Goal: Browse casually: Explore the website without a specific task or goal

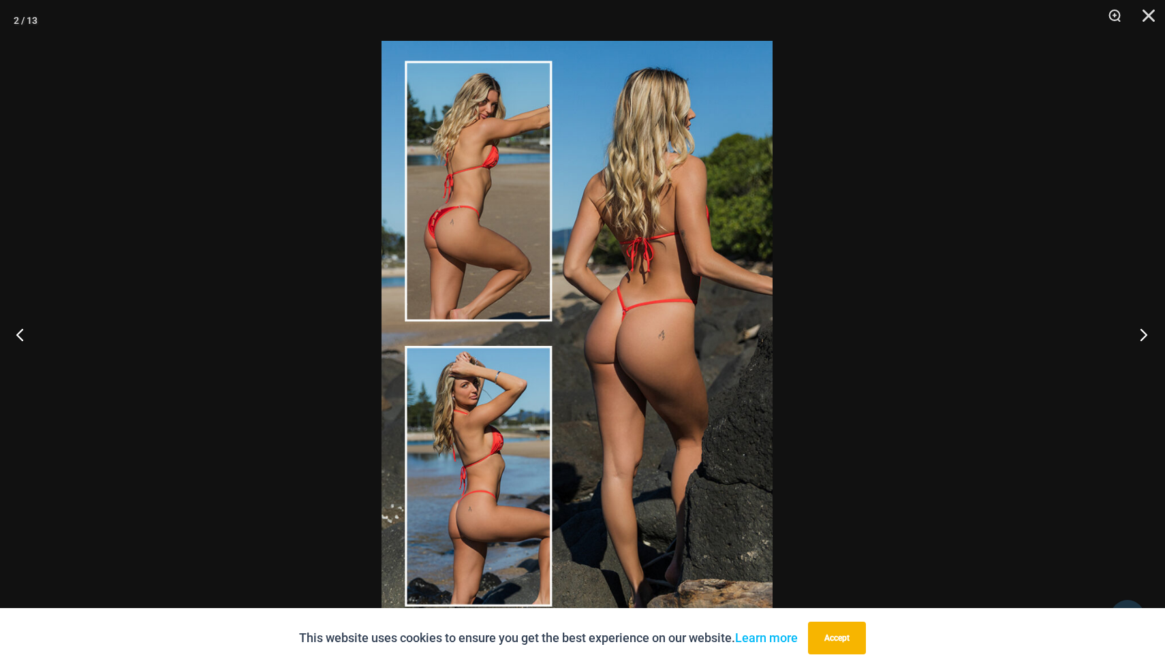
click at [1148, 323] on button "Next" at bounding box center [1138, 334] width 51 height 68
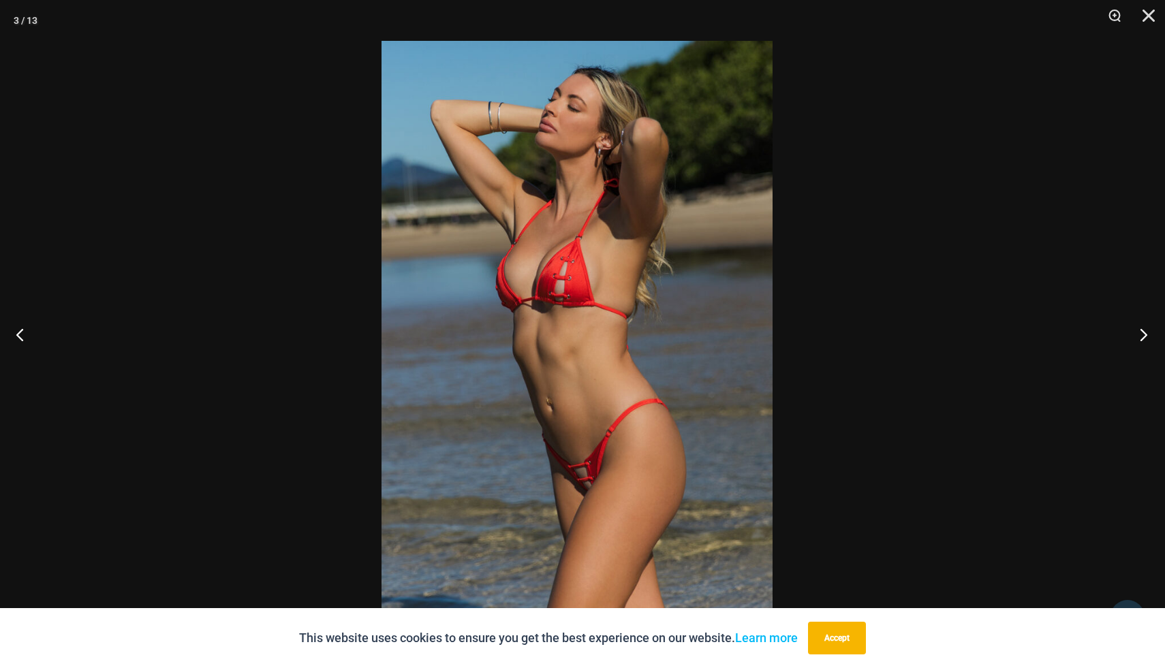
click at [1148, 323] on button "Next" at bounding box center [1138, 334] width 51 height 68
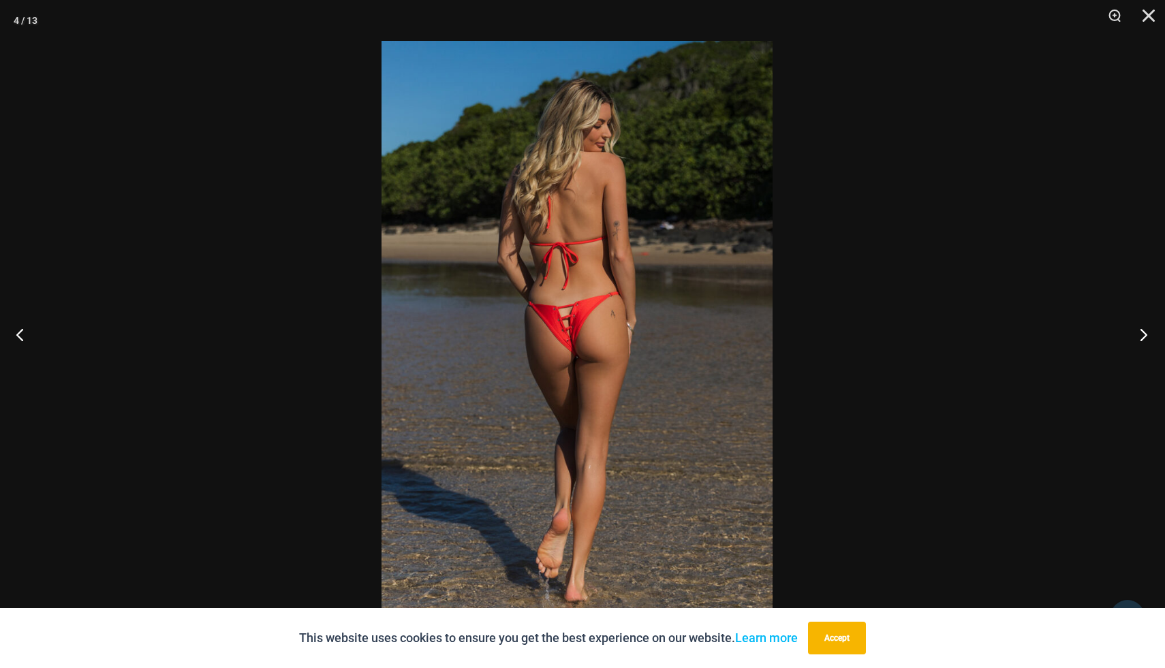
click at [1148, 323] on button "Next" at bounding box center [1138, 334] width 51 height 68
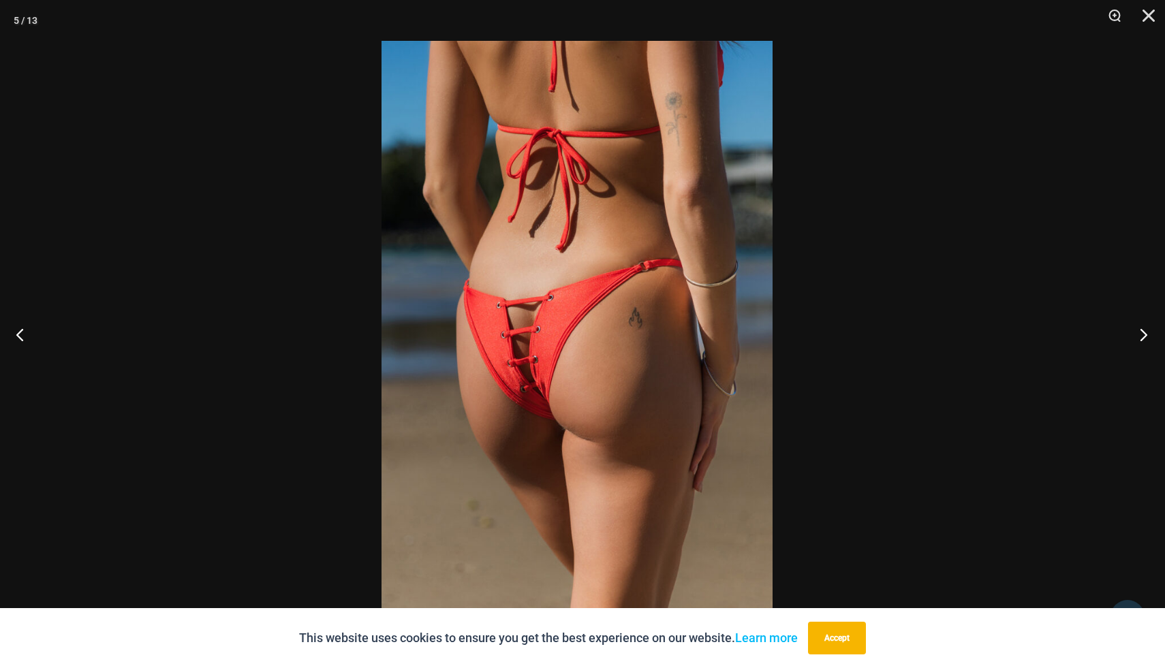
click at [1148, 323] on button "Next" at bounding box center [1138, 334] width 51 height 68
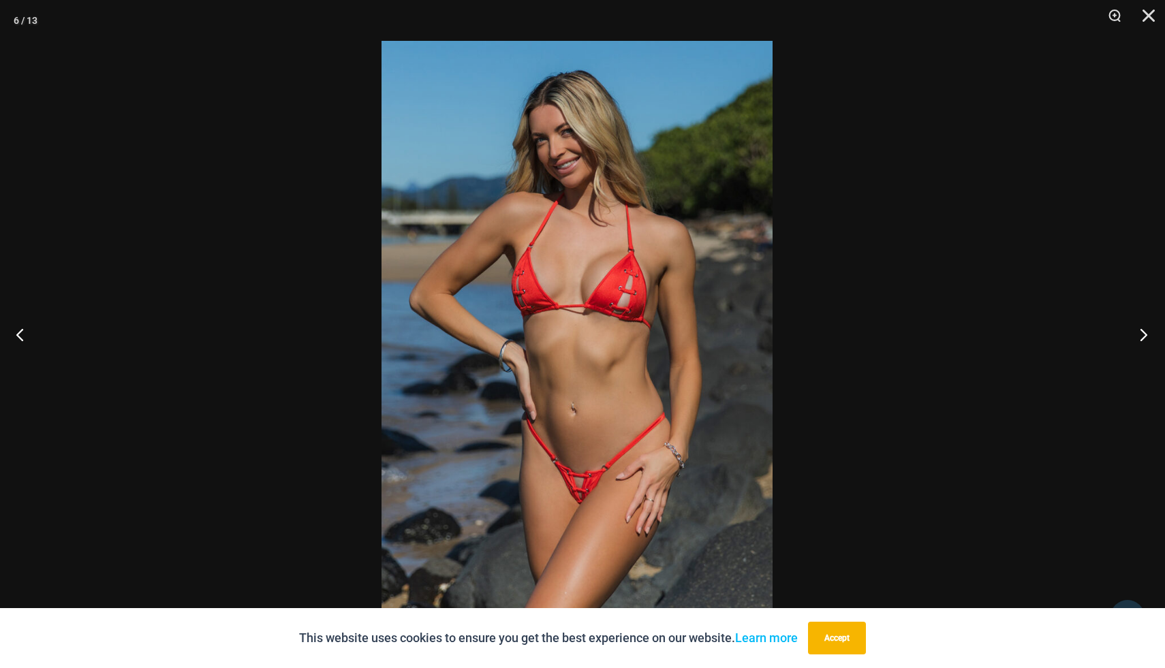
click at [1148, 323] on button "Next" at bounding box center [1138, 334] width 51 height 68
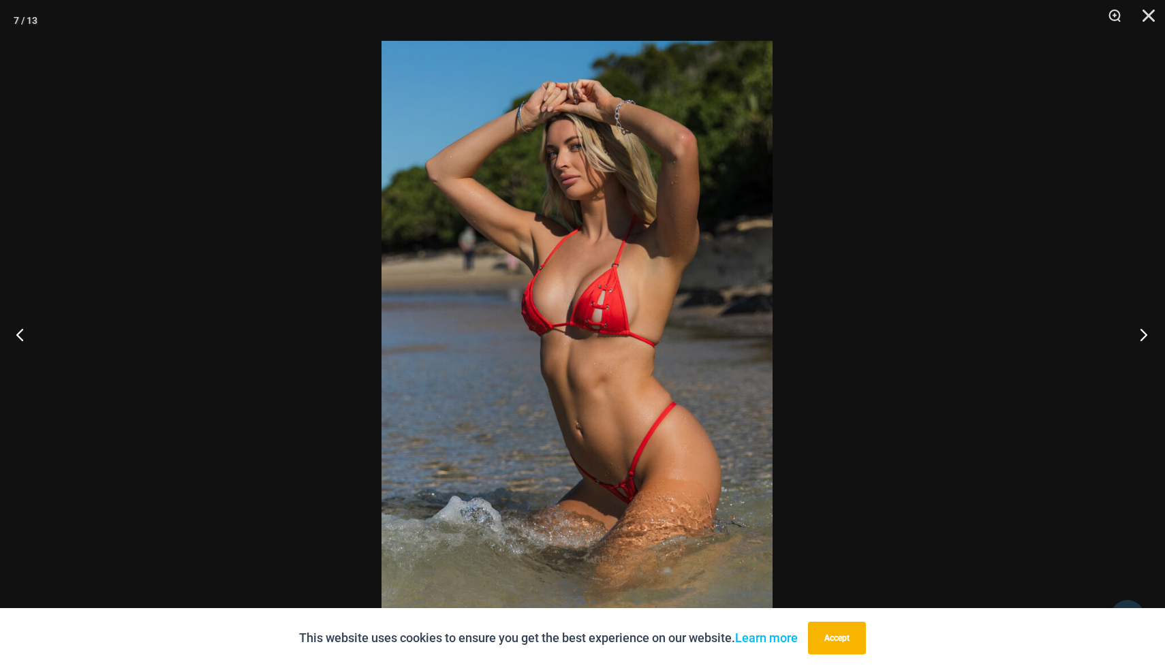
click at [1148, 323] on button "Next" at bounding box center [1138, 334] width 51 height 68
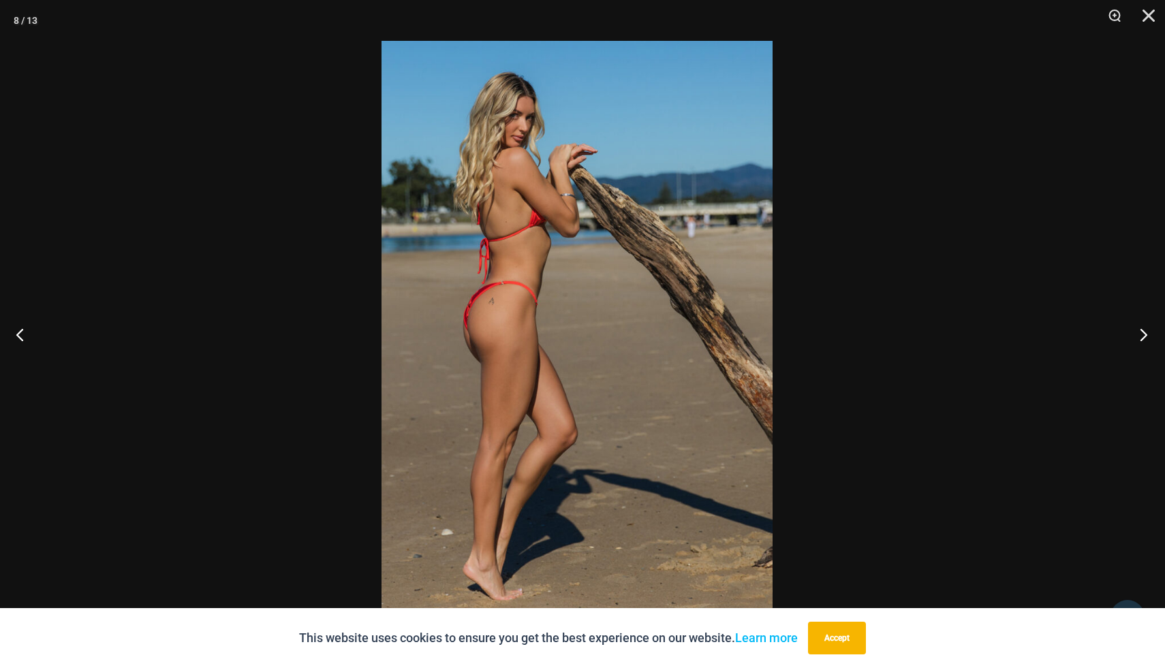
click at [1148, 323] on button "Next" at bounding box center [1138, 334] width 51 height 68
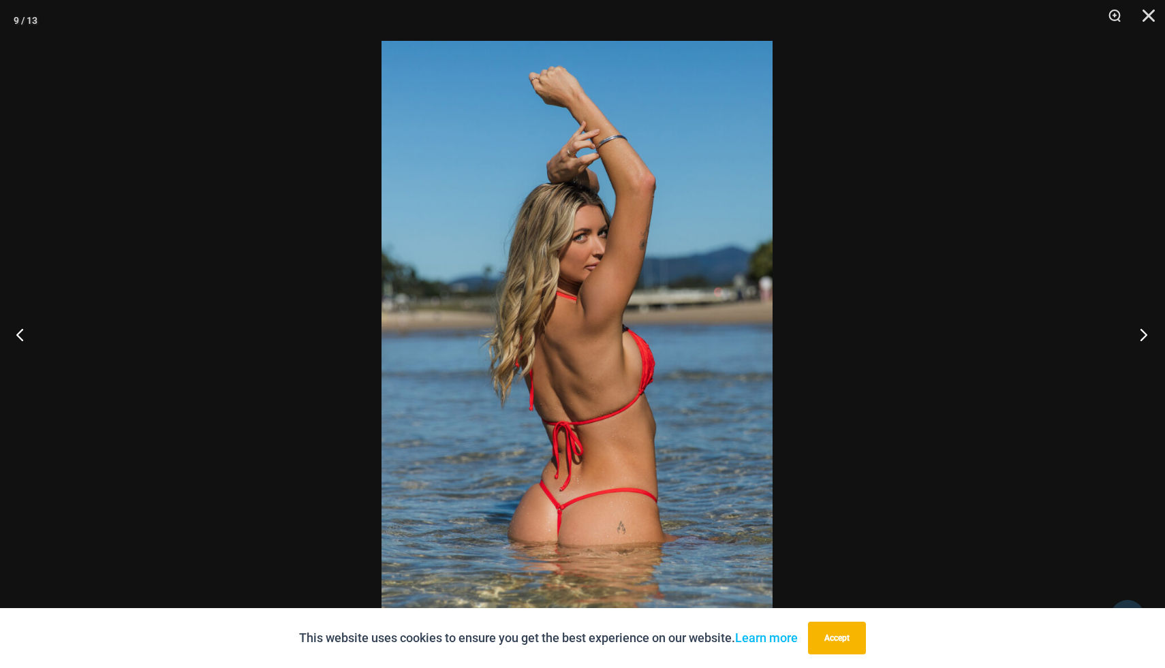
click at [1148, 323] on button "Next" at bounding box center [1138, 334] width 51 height 68
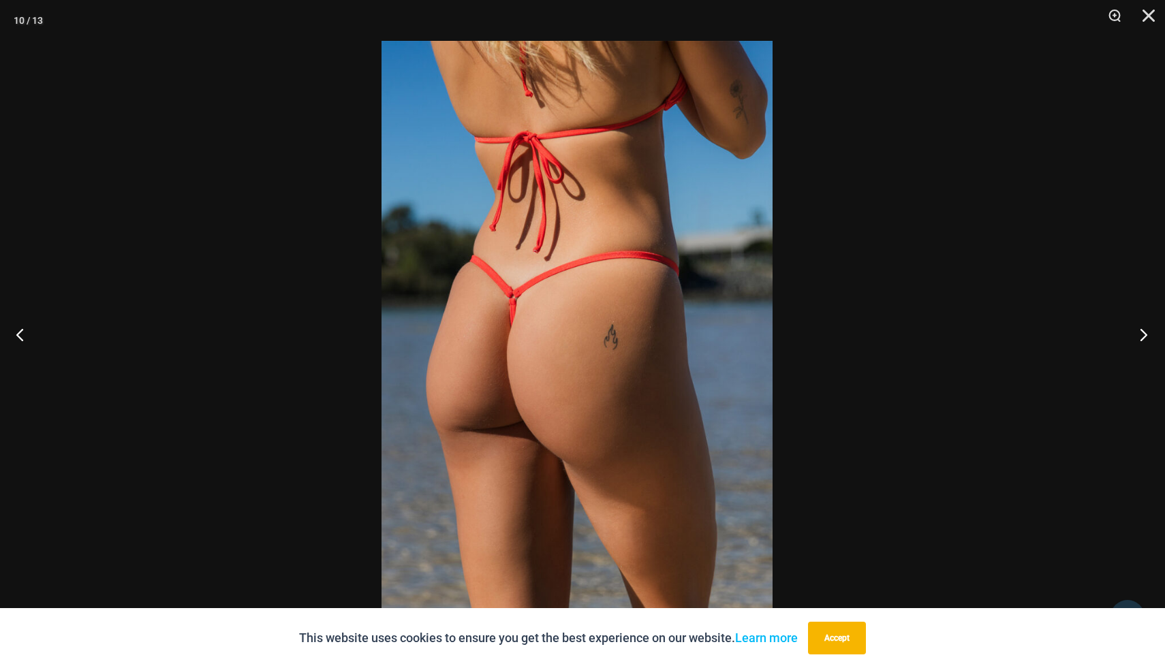
click at [1148, 323] on button "Next" at bounding box center [1138, 334] width 51 height 68
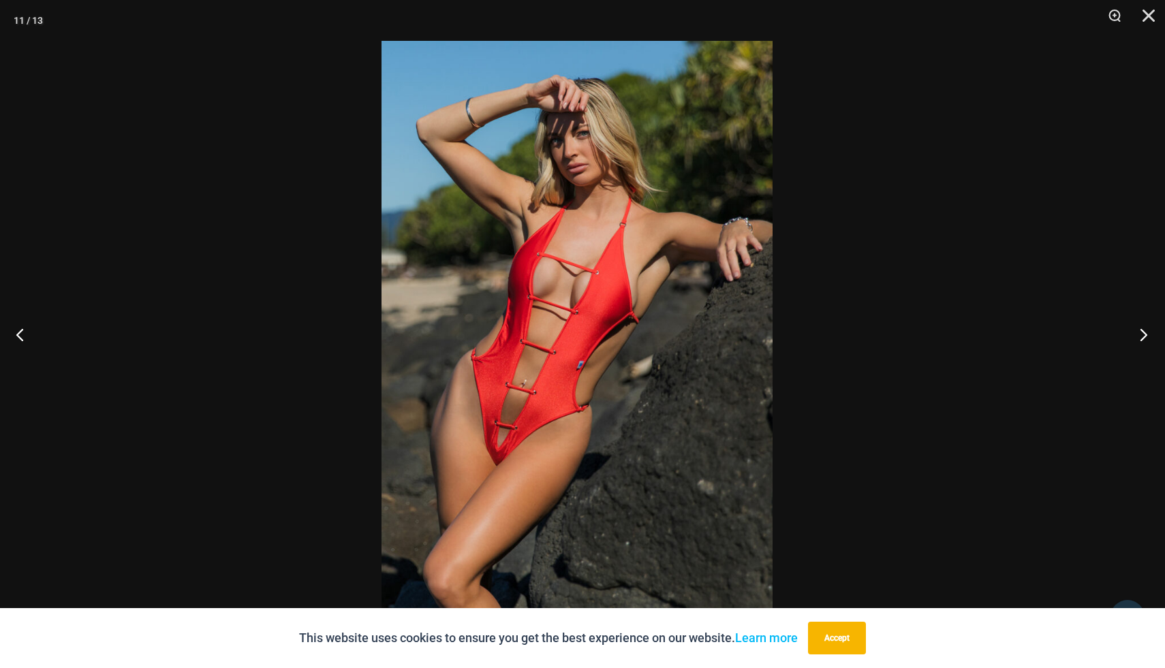
click at [1148, 323] on button "Next" at bounding box center [1138, 334] width 51 height 68
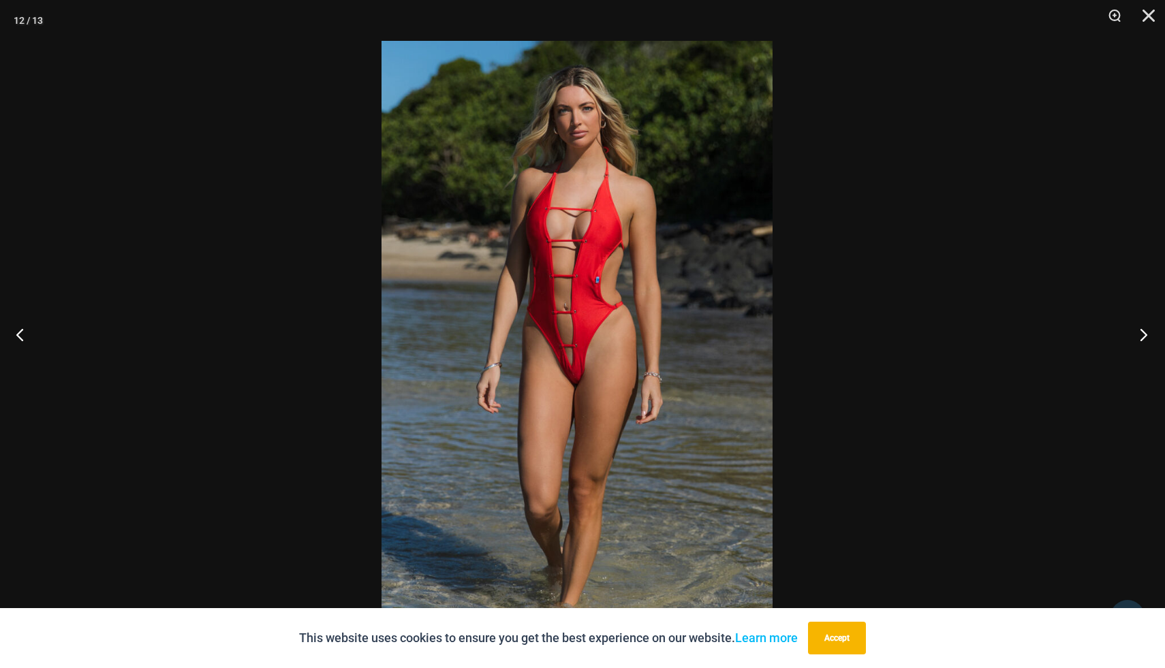
click at [1148, 323] on button "Next" at bounding box center [1138, 334] width 51 height 68
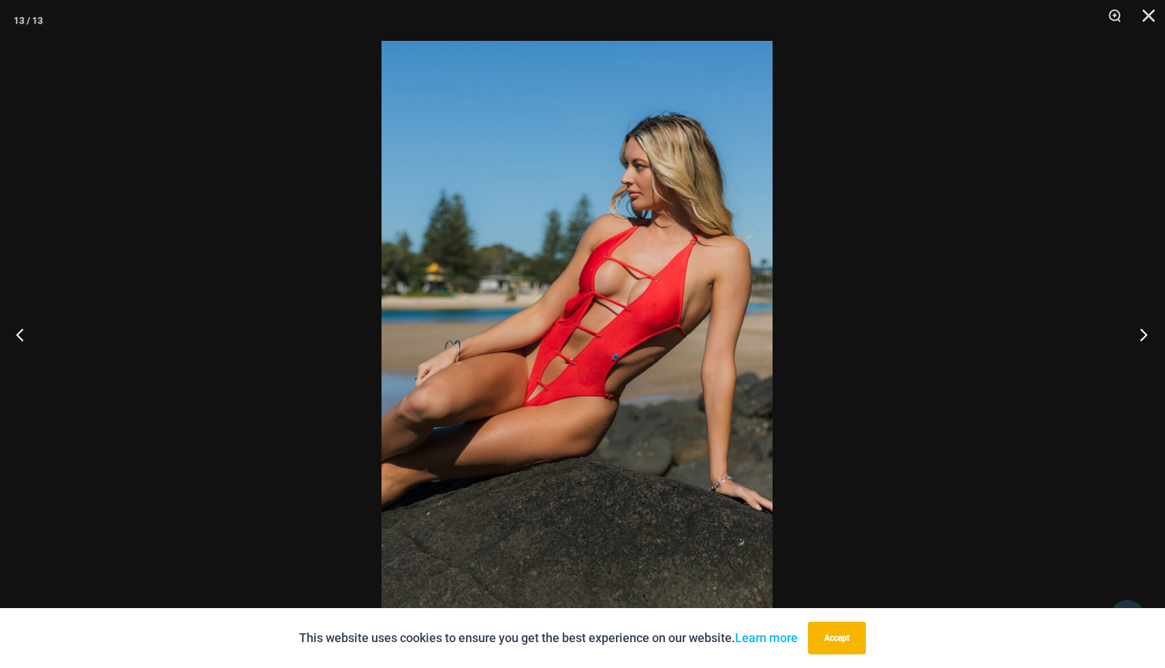
click at [1148, 323] on button "Next" at bounding box center [1138, 334] width 51 height 68
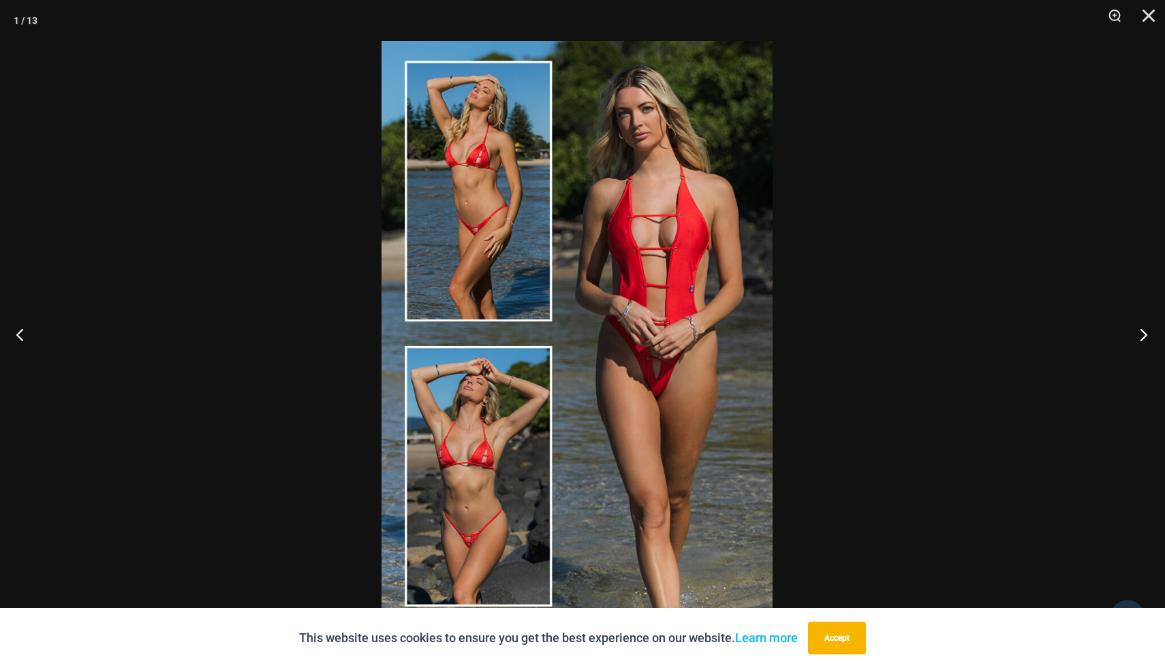
click at [1148, 323] on button "Next" at bounding box center [1138, 334] width 51 height 68
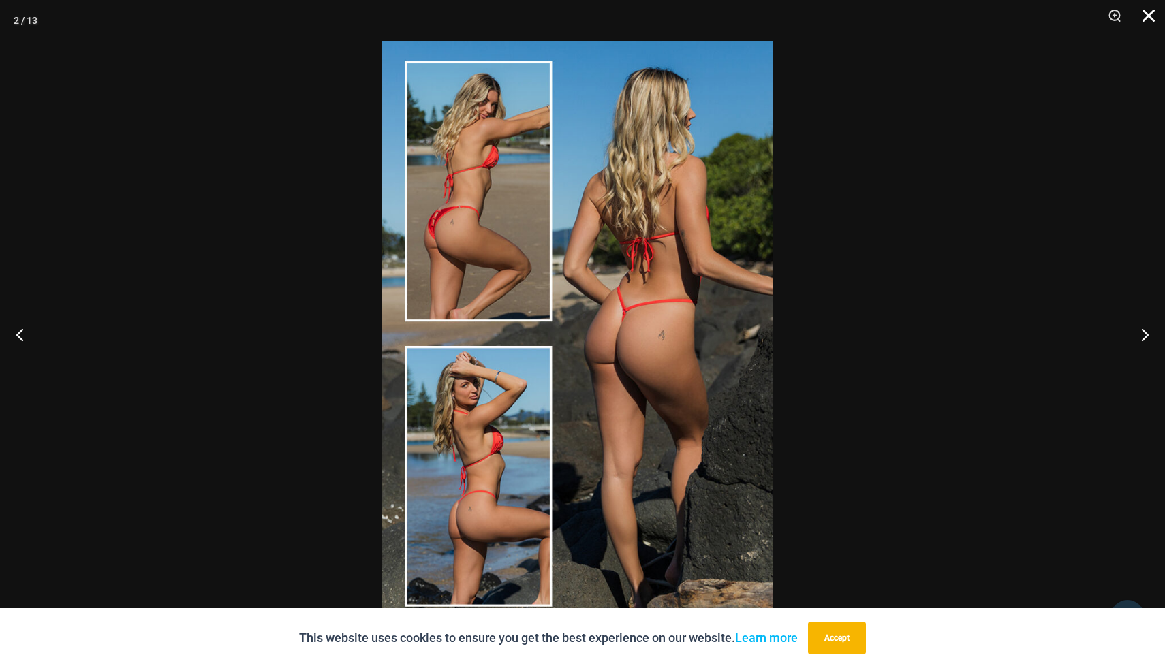
click at [1145, 14] on button "Close" at bounding box center [1143, 20] width 34 height 41
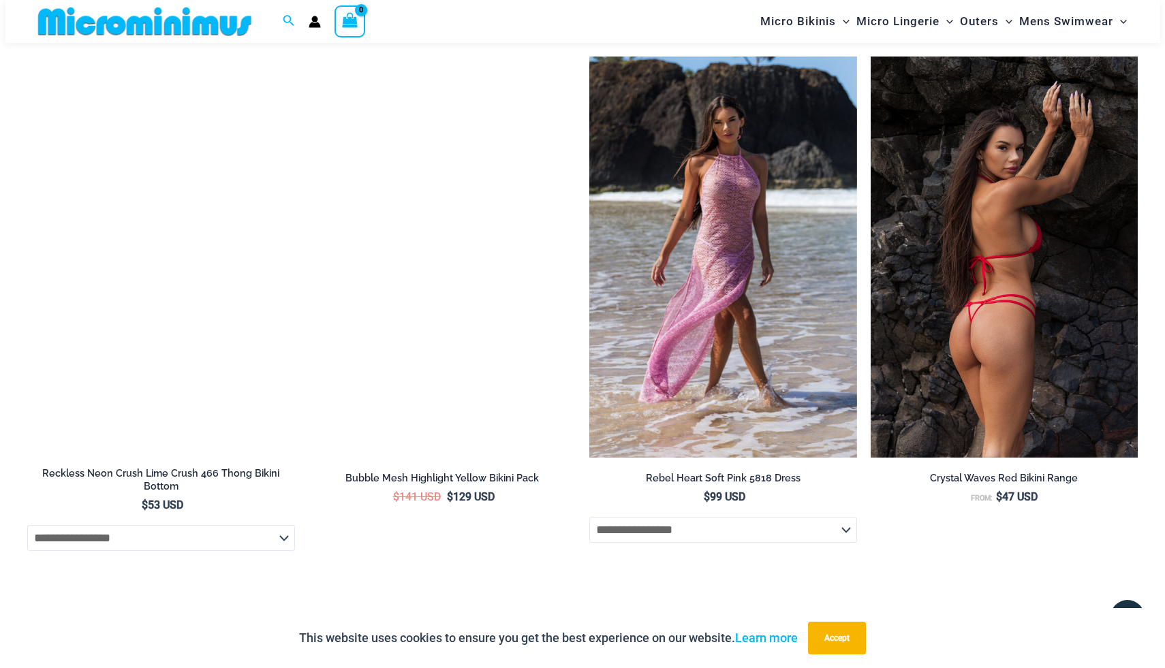
scroll to position [5200, 0]
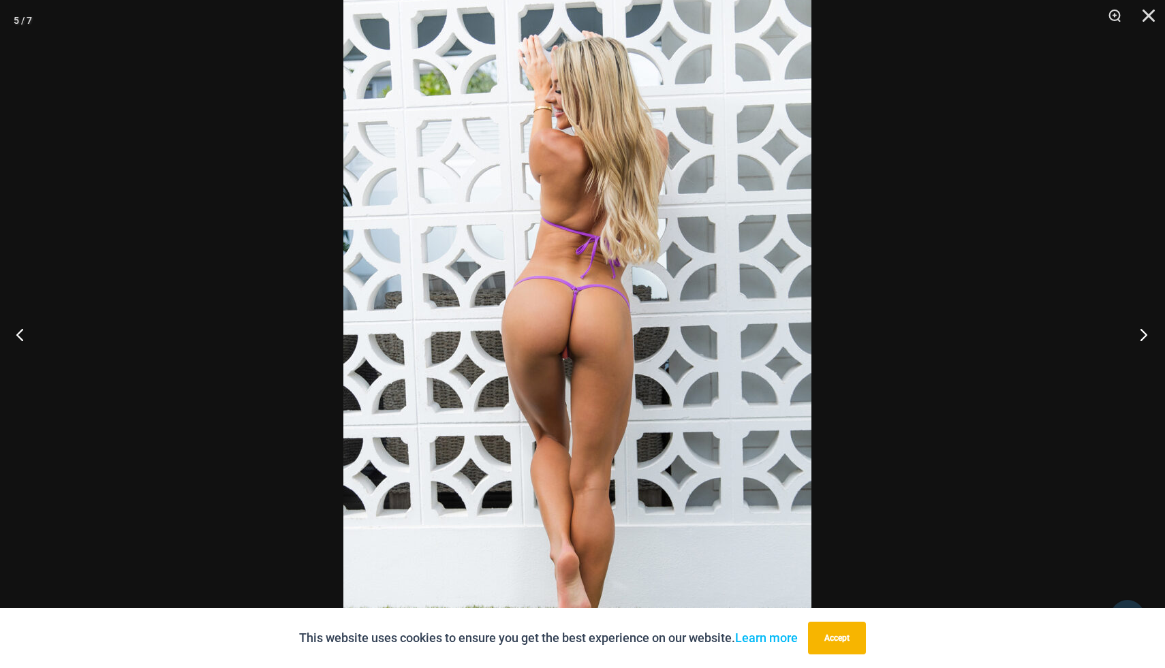
scroll to position [267, 0]
click at [1133, 335] on button "Next" at bounding box center [1138, 334] width 51 height 68
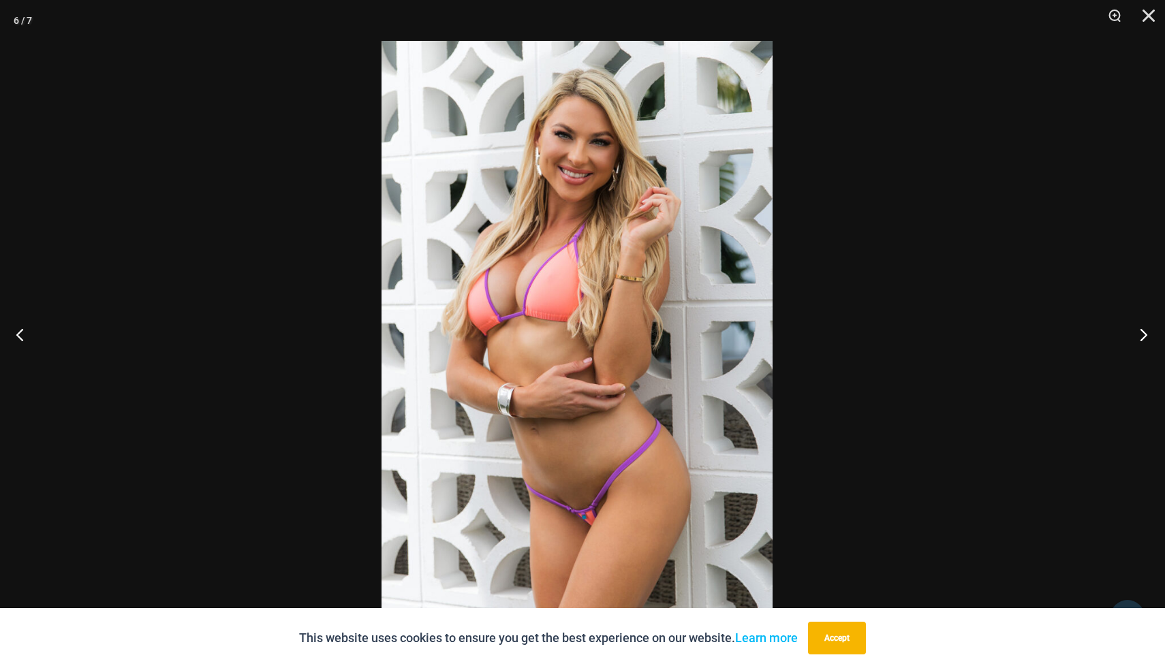
click at [1137, 336] on button "Next" at bounding box center [1138, 334] width 51 height 68
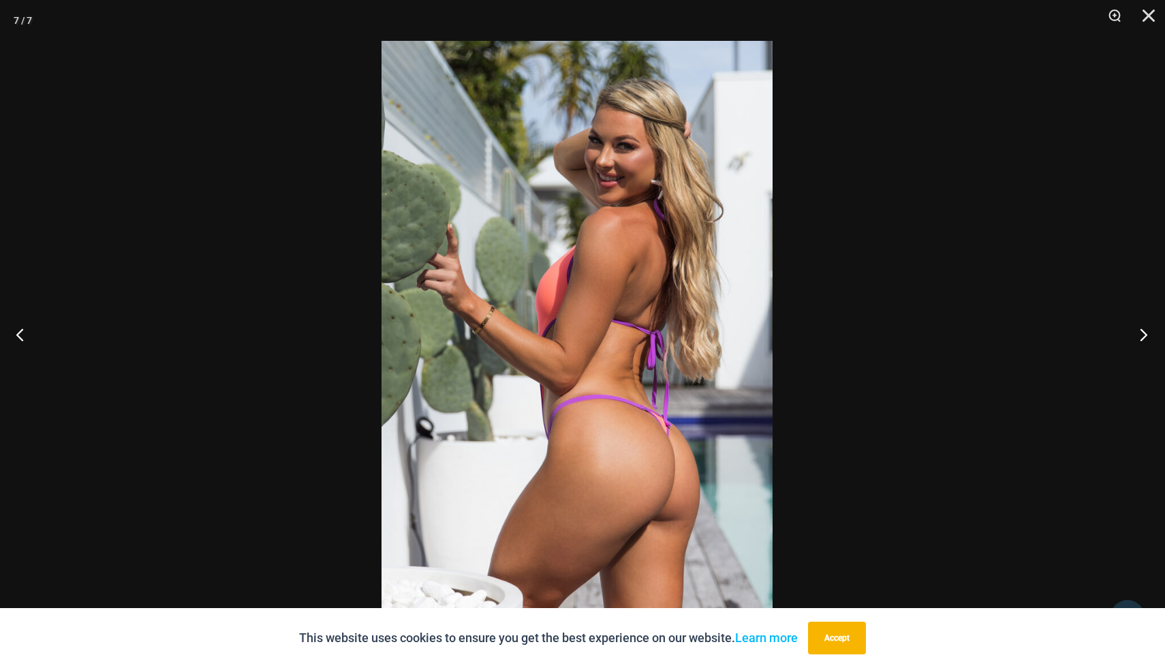
click at [1137, 336] on button "Next" at bounding box center [1138, 334] width 51 height 68
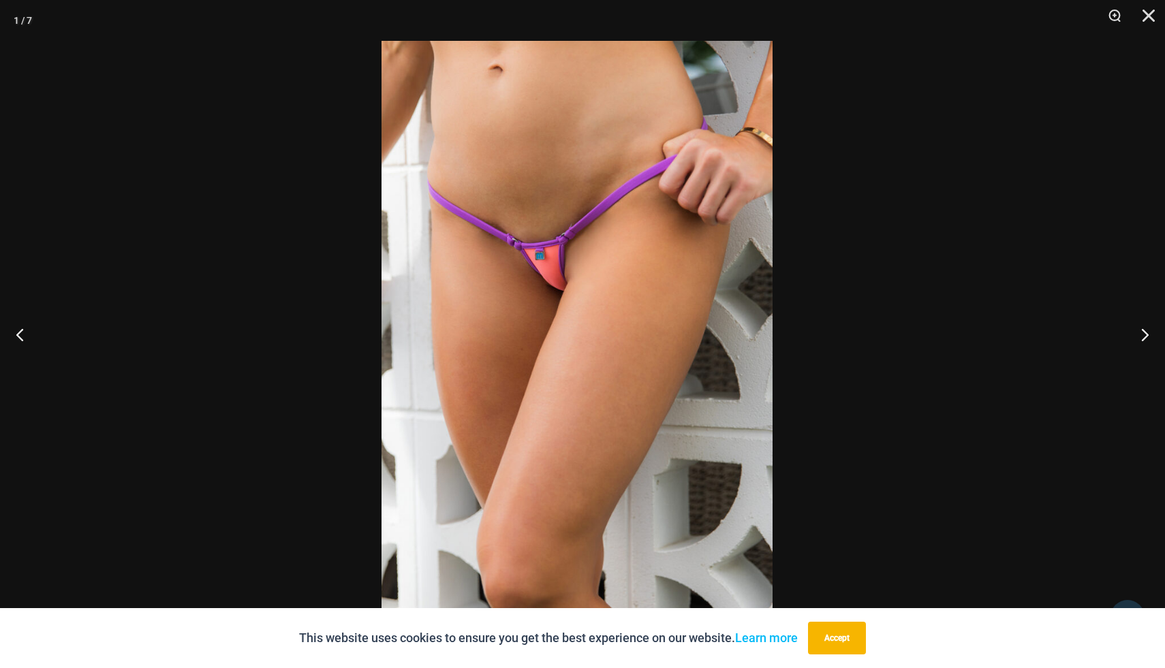
click at [1109, 270] on div at bounding box center [582, 334] width 1165 height 668
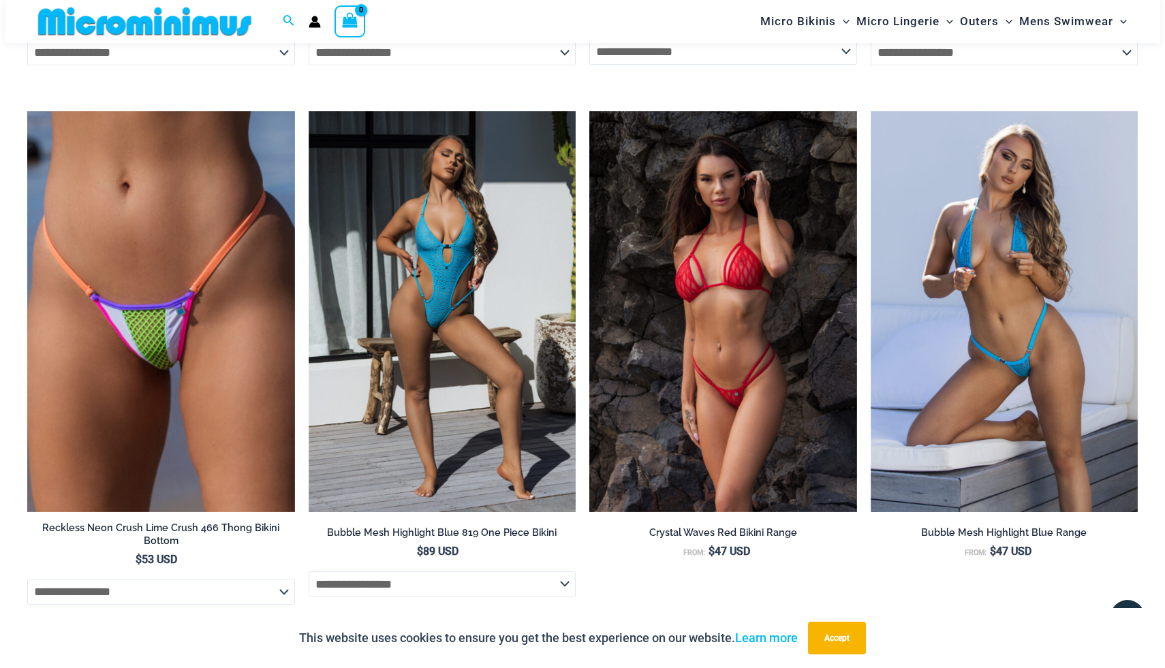
scroll to position [3624, 0]
